Goal: Information Seeking & Learning: Learn about a topic

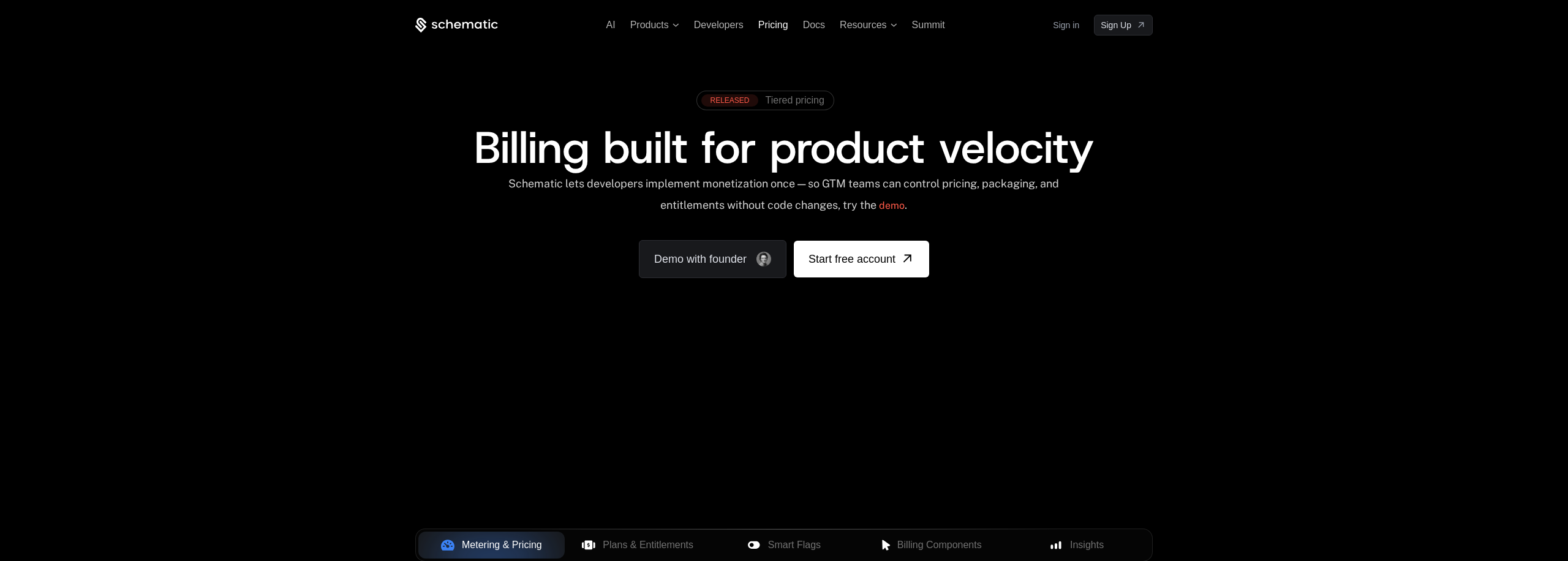
click at [773, 30] on span "Pricing" at bounding box center [774, 25] width 30 height 10
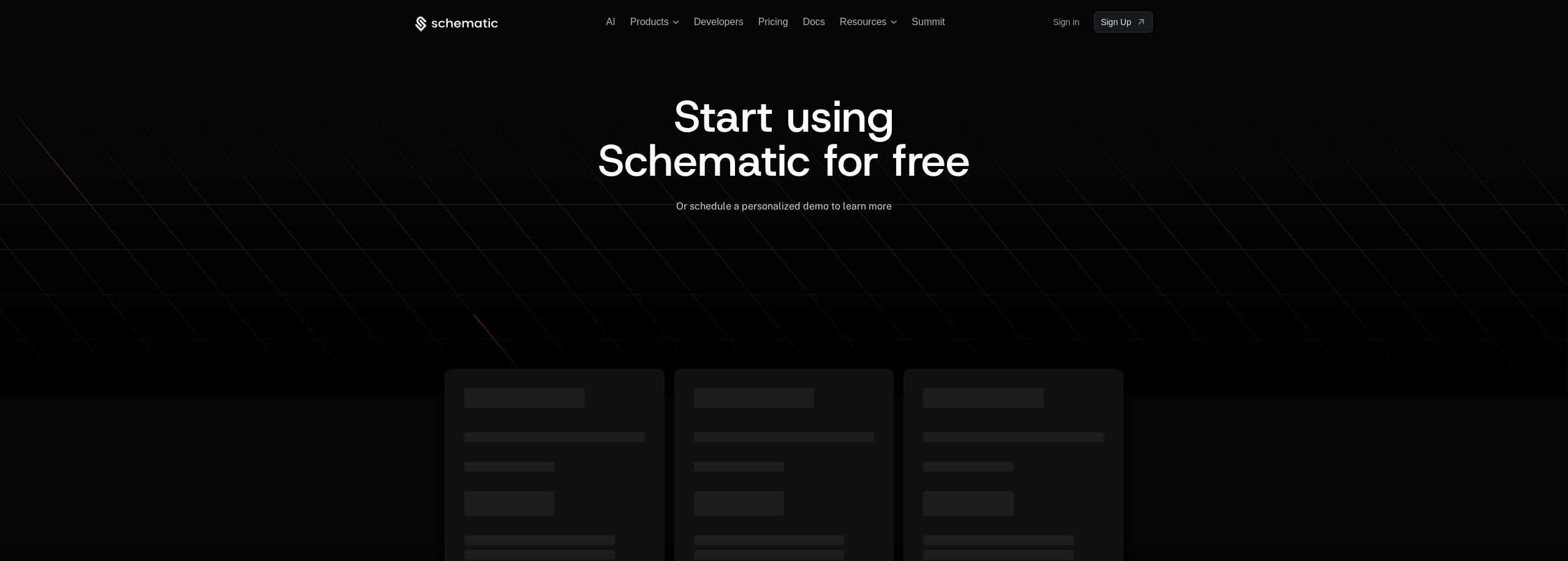
click at [773, 30] on ul "AI Products Developers Pricing Docs Resources Summit" at bounding box center [776, 25] width 339 height 11
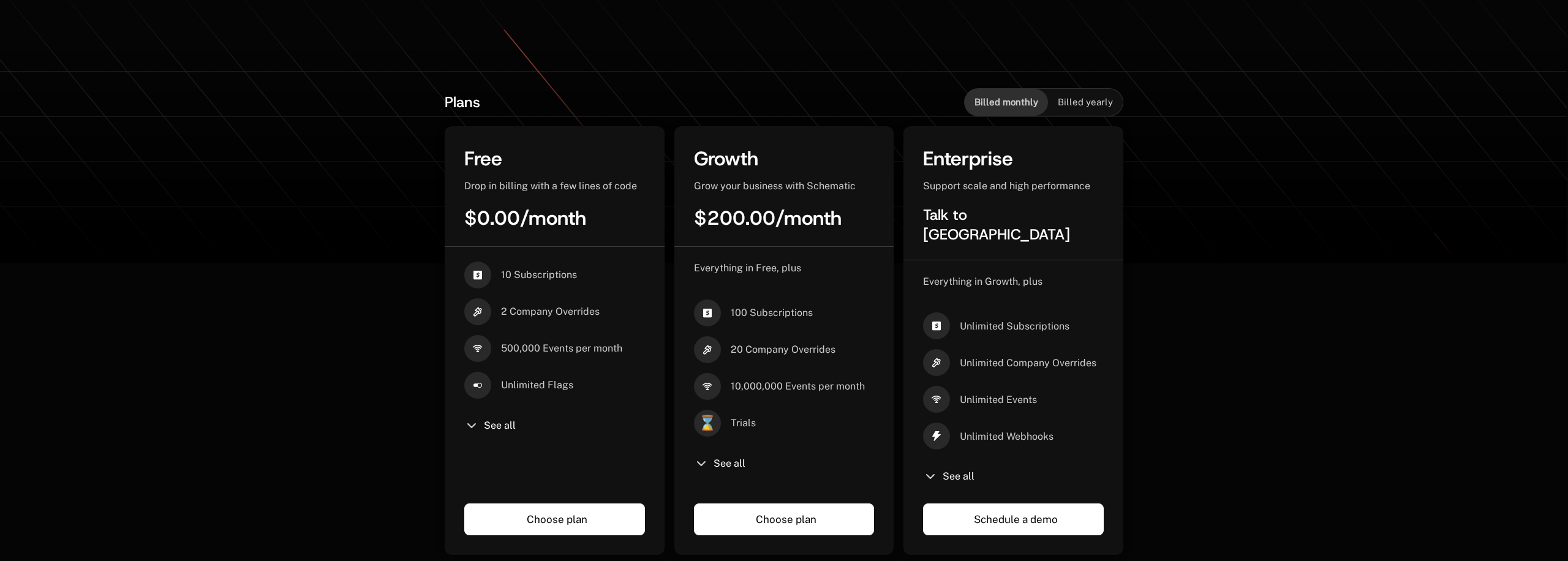
scroll to position [233, 0]
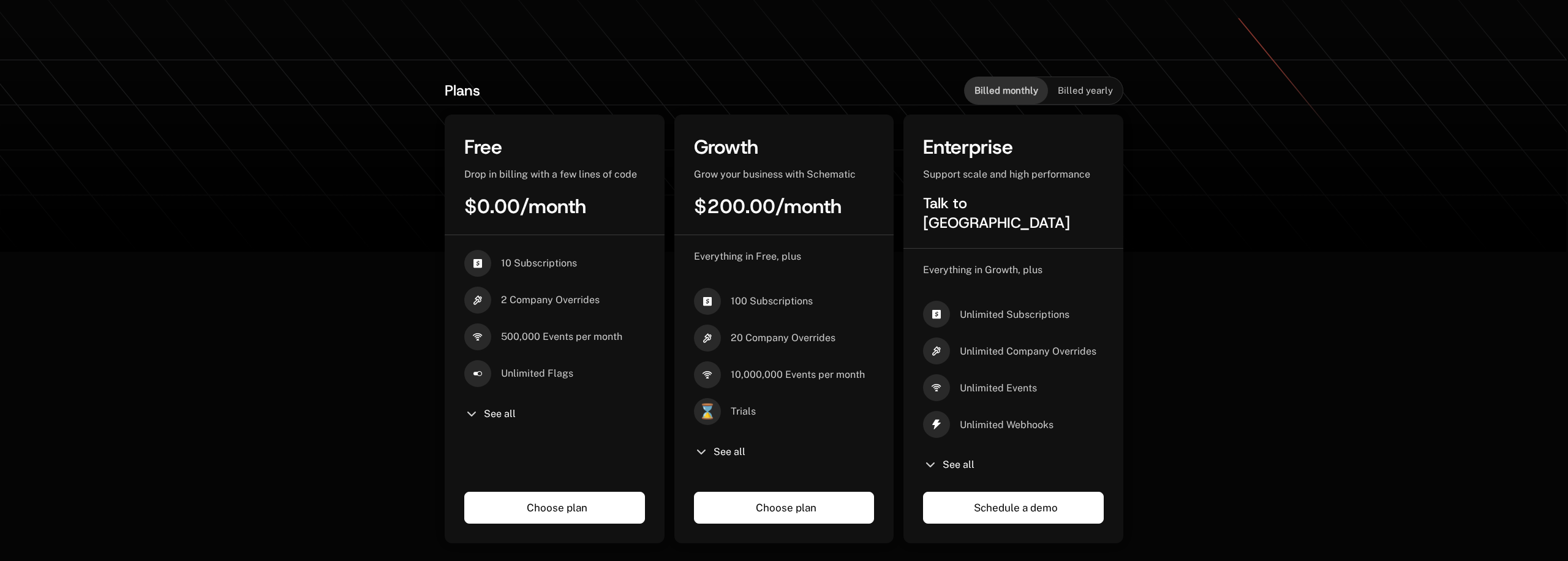
click at [721, 204] on span "$200.00" at bounding box center [735, 206] width 82 height 26
click at [708, 453] on icon at bounding box center [701, 451] width 15 height 15
click at [733, 453] on span "See all" at bounding box center [729, 451] width 32 height 10
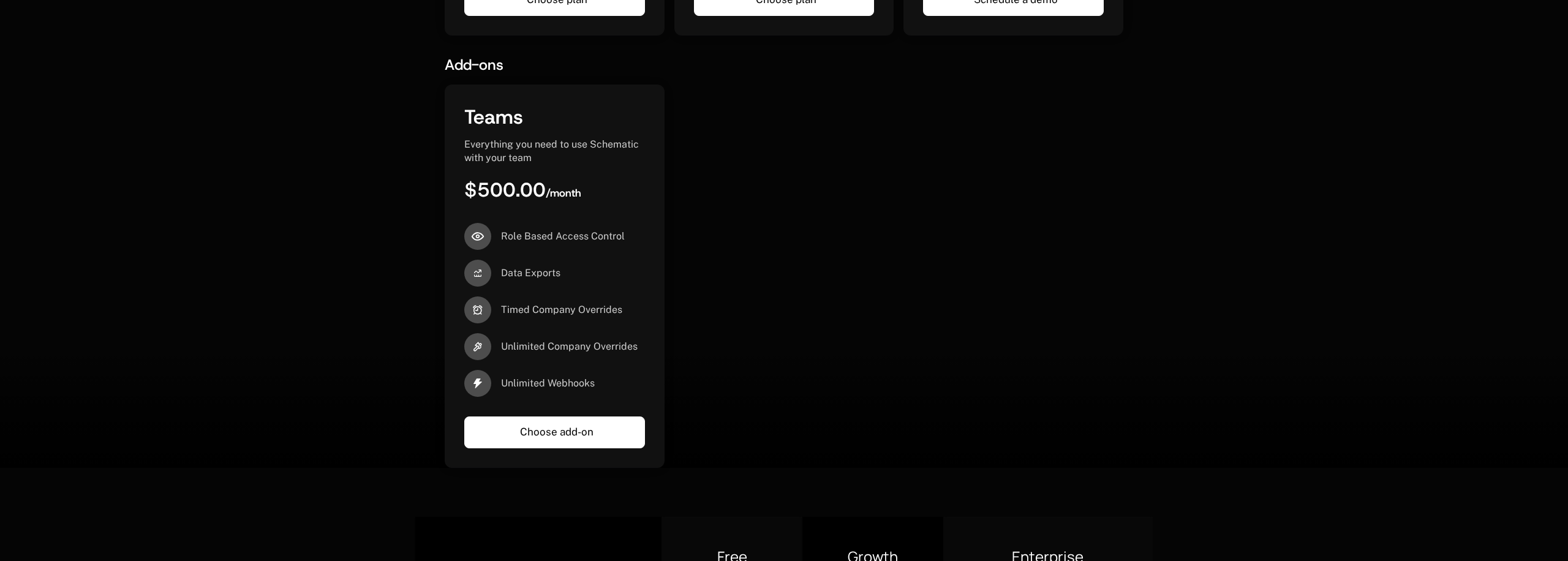
scroll to position [980, 0]
